Goal: Transaction & Acquisition: Book appointment/travel/reservation

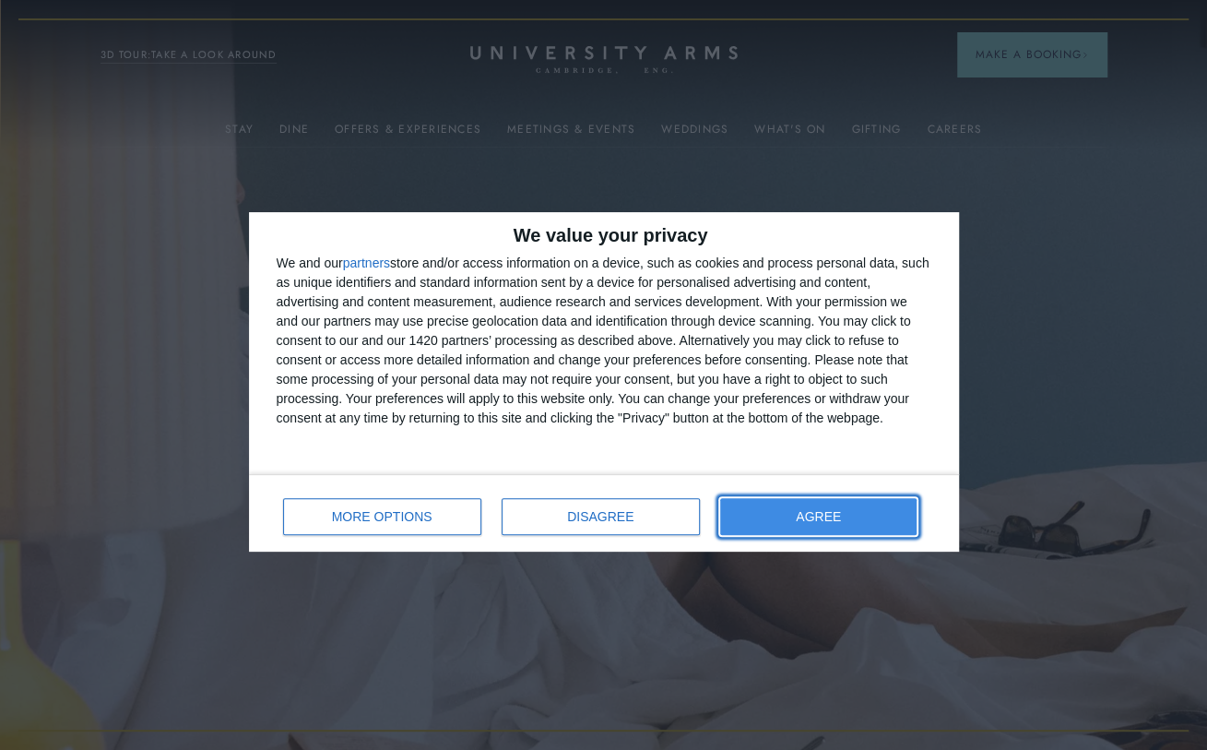
click at [801, 526] on button "AGREE" at bounding box center [818, 516] width 197 height 37
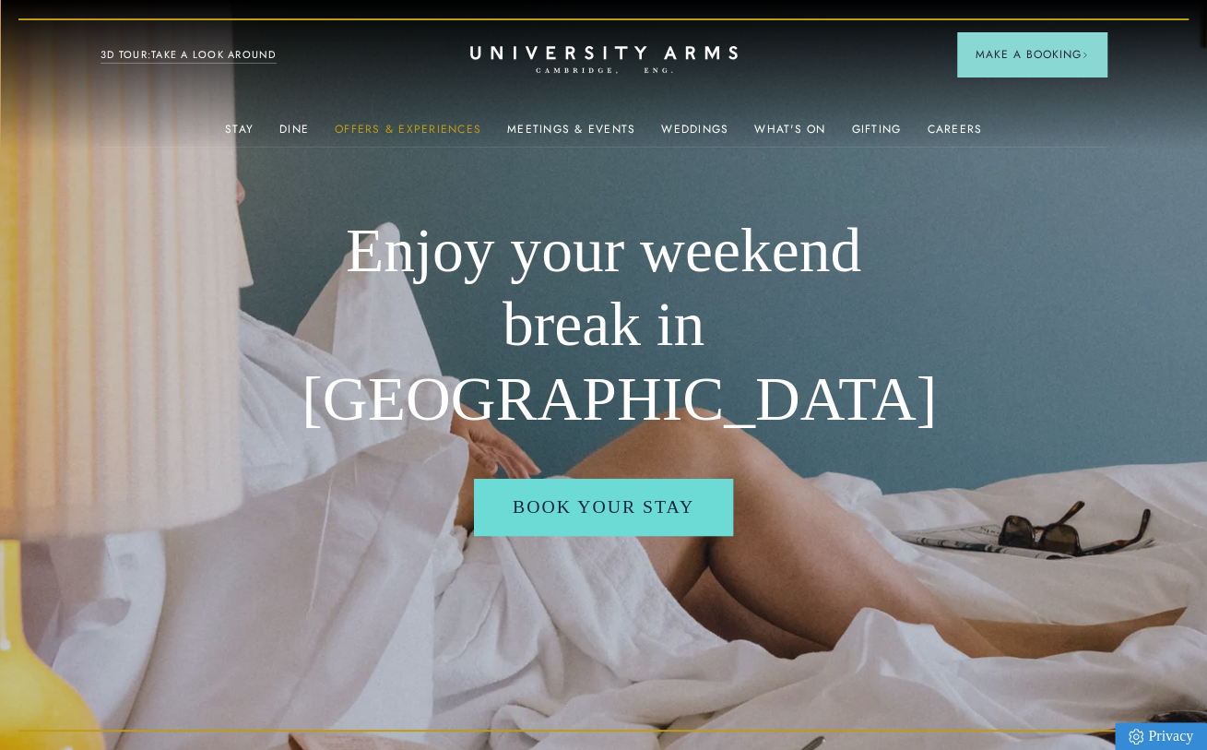
click at [461, 123] on link "Offers & Experiences" at bounding box center [408, 135] width 147 height 24
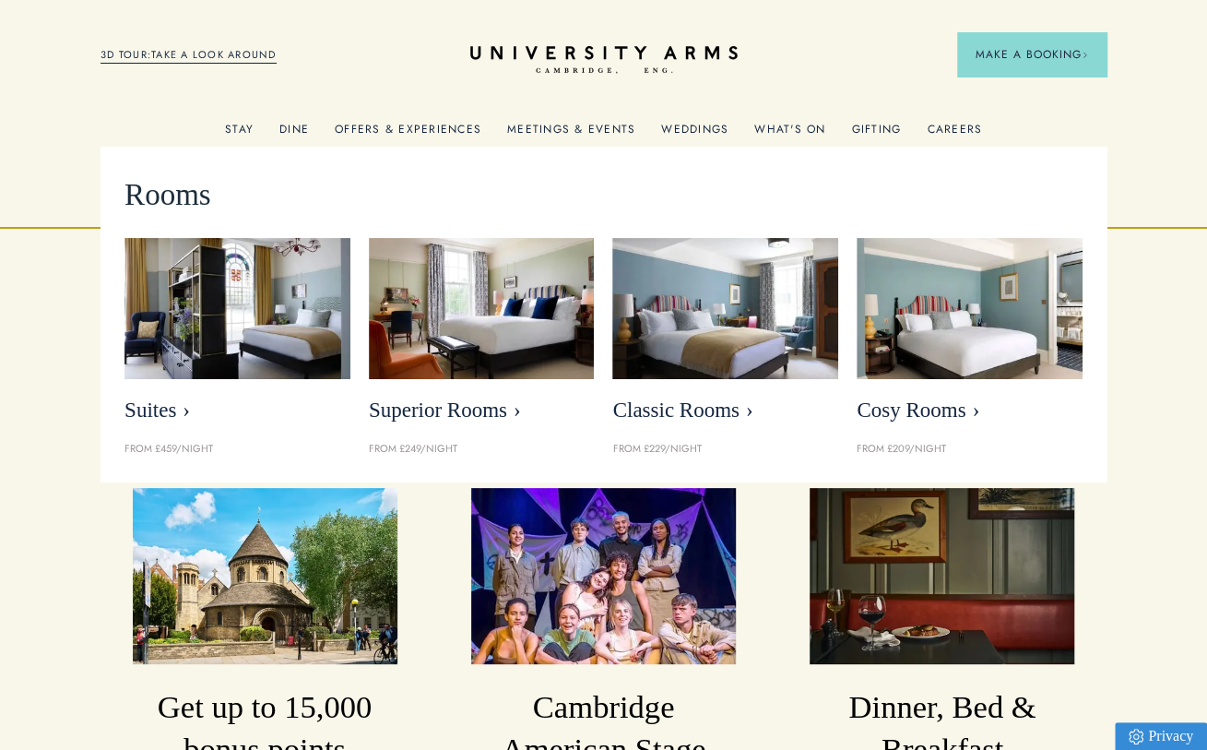
click at [250, 125] on link "Stay" at bounding box center [239, 135] width 29 height 24
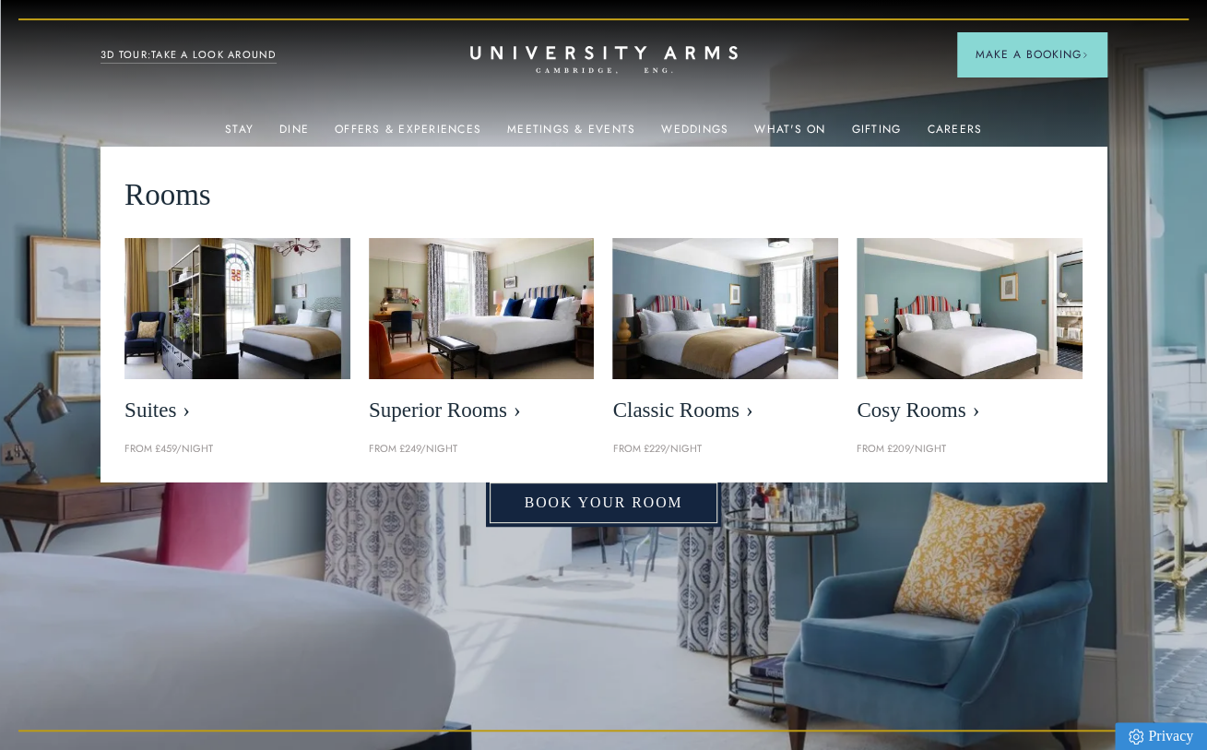
click at [647, 521] on link "Book Your Room" at bounding box center [604, 502] width 236 height 47
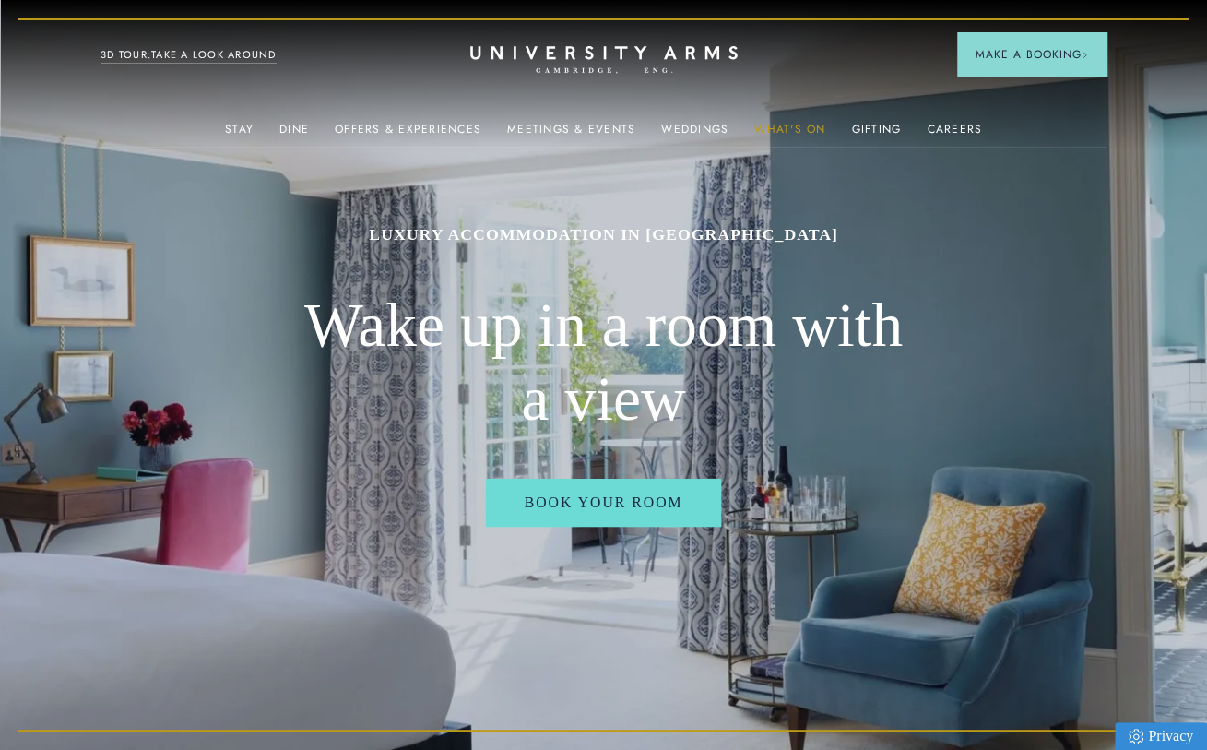
click at [797, 127] on link "What's On" at bounding box center [789, 135] width 71 height 24
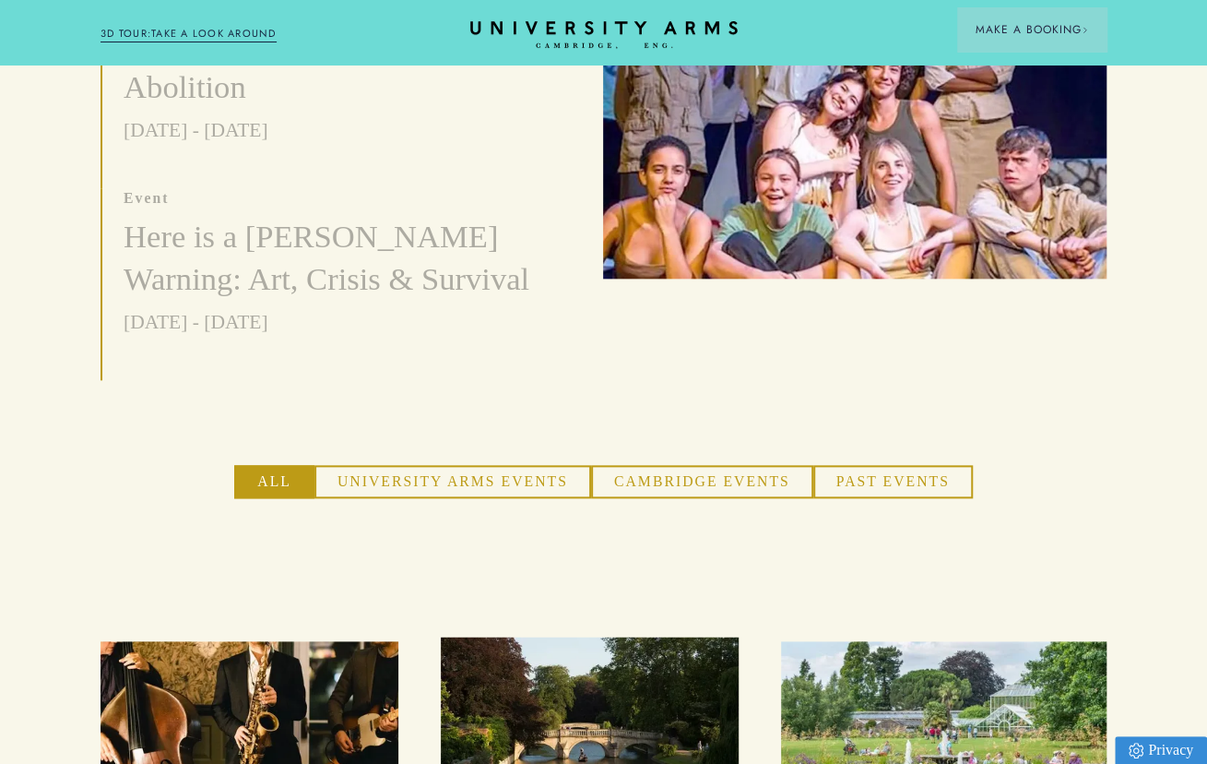
scroll to position [900, 0]
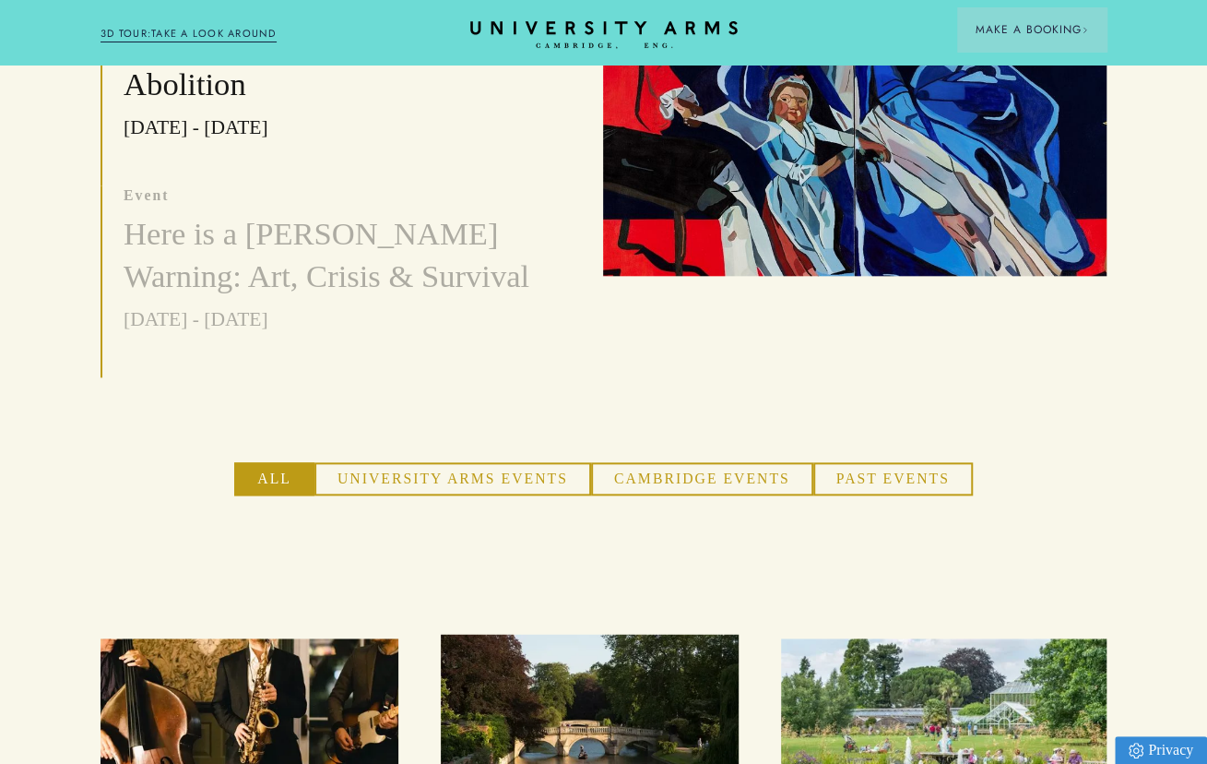
click at [509, 468] on button "University Arms Events" at bounding box center [452, 478] width 277 height 32
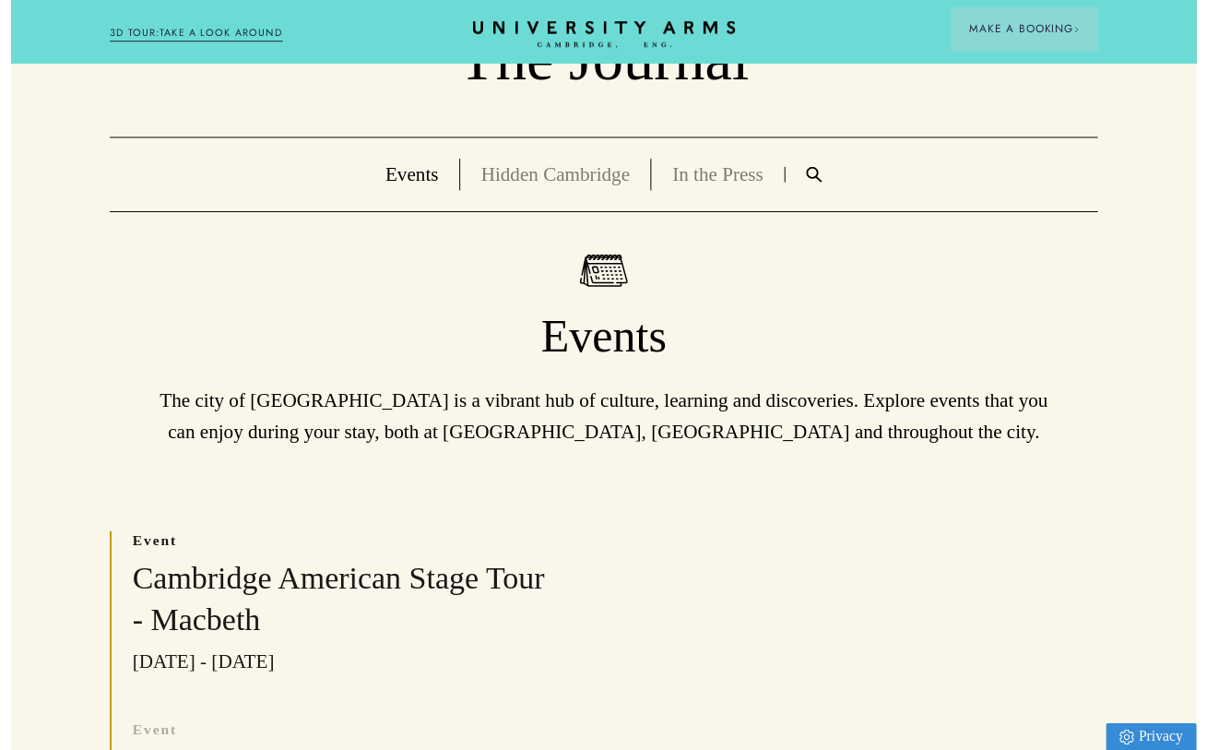
scroll to position [0, 0]
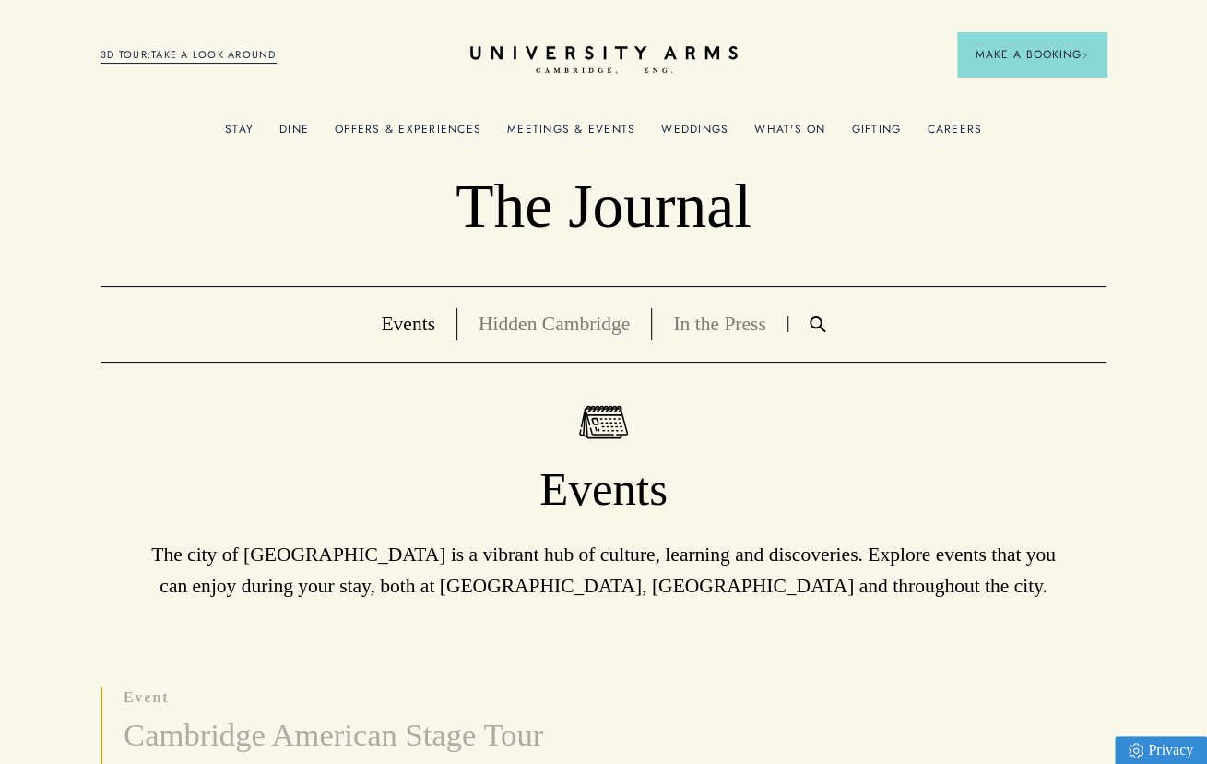
click at [413, 125] on link "Offers & Experiences" at bounding box center [408, 135] width 147 height 24
